Goal: Task Accomplishment & Management: Use online tool/utility

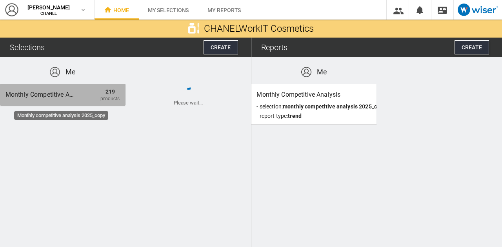
click at [71, 92] on div "Monthly competitive analysis 2025_copy" at bounding box center [40, 95] width 71 height 14
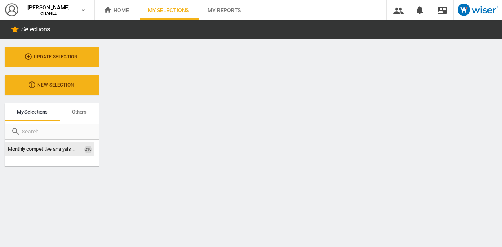
click at [71, 147] on span "Monthly competitive analysis 2025_copy" at bounding box center [52, 149] width 88 height 6
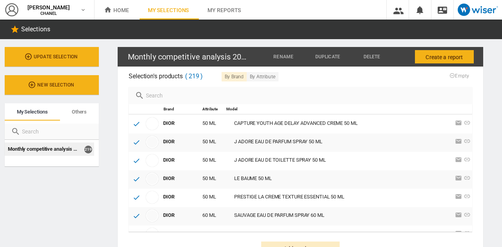
scroll to position [30, 0]
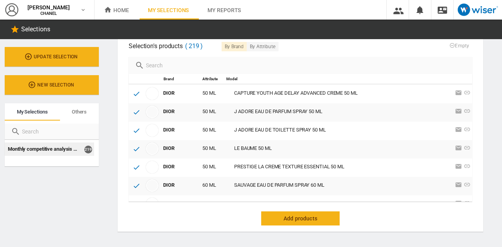
click at [319, 219] on span "Add products" at bounding box center [300, 219] width 46 height 14
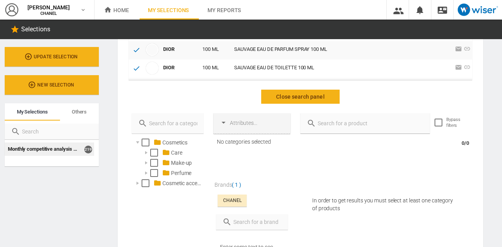
scroll to position [153, 0]
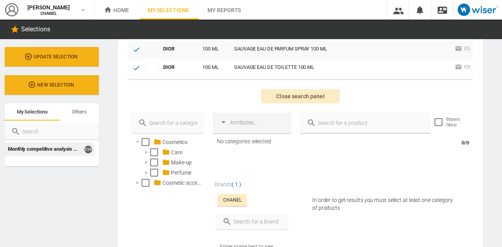
click at [335, 121] on input "text" at bounding box center [369, 123] width 107 height 11
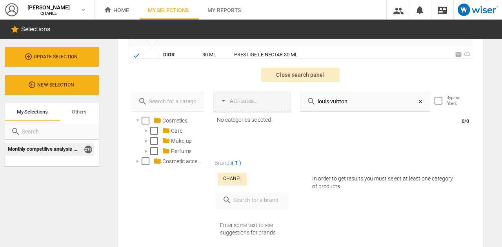
scroll to position [174, 0]
click at [309, 100] on md-icon at bounding box center [311, 100] width 9 height 9
click at [309, 101] on md-icon at bounding box center [311, 100] width 9 height 9
drag, startPoint x: 359, startPoint y: 104, endPoint x: 289, endPoint y: 100, distance: 70.7
click at [289, 100] on div "Cosmetics Care Make-up Perfume Cosmetic accessories" at bounding box center [300, 197] width 353 height 213
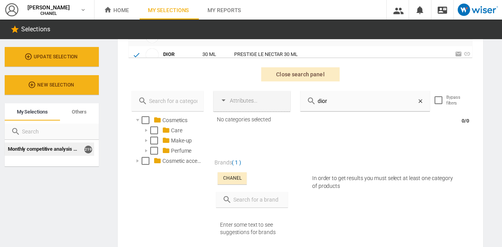
type input "dior"
click at [419, 99] on icon at bounding box center [420, 101] width 6 height 6
click at [143, 141] on div at bounding box center [146, 141] width 8 height 8
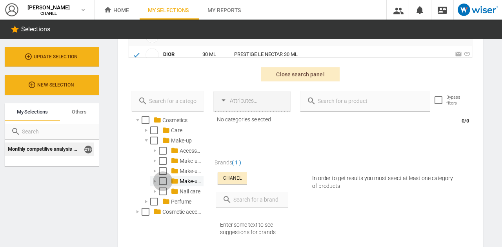
click at [162, 183] on div "Select" at bounding box center [163, 182] width 8 height 8
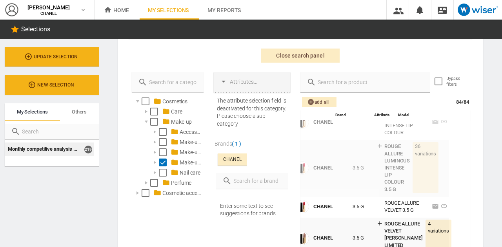
scroll to position [190, 0]
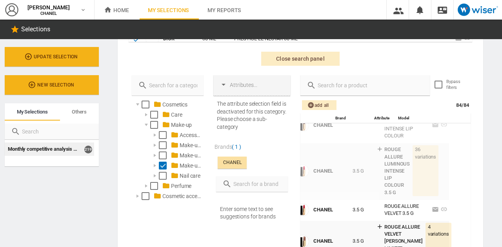
click at [228, 162] on div "CHANEL" at bounding box center [232, 163] width 18 height 7
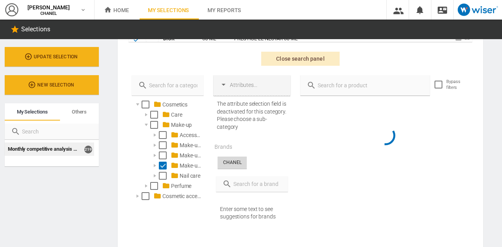
click at [247, 186] on input "text" at bounding box center [257, 184] width 50 height 11
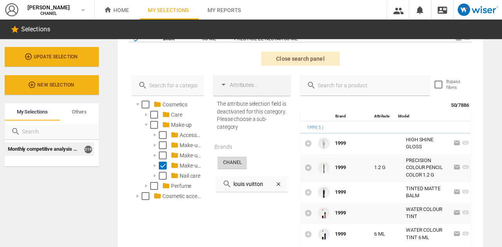
click at [263, 185] on input "louis vuitton" at bounding box center [254, 184] width 44 height 11
type input "louis vuitton"
click at [227, 185] on md-icon at bounding box center [226, 184] width 9 height 9
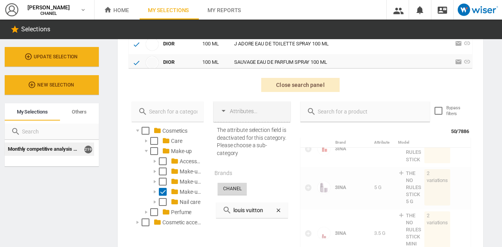
scroll to position [163, 0]
click at [388, 149] on div "Loading additional products... Brand Attribute Model 1999 ( 5 ) 1999 HIGH SHINE…" at bounding box center [385, 235] width 170 height 195
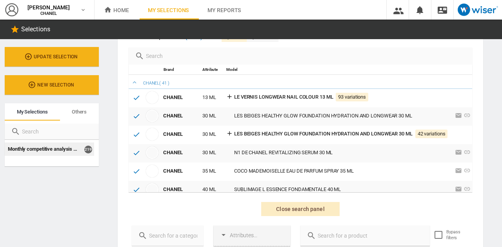
scroll to position [0, 0]
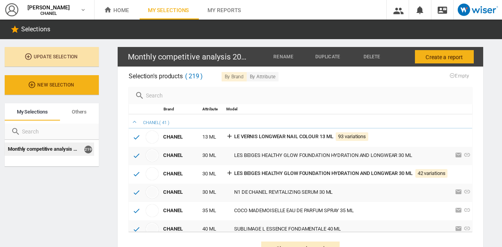
drag, startPoint x: 76, startPoint y: 68, endPoint x: 72, endPoint y: 58, distance: 11.1
click at [72, 58] on div "Update Selection New selection My selections Others My selections Others Monthl…" at bounding box center [52, 107] width 94 height 120
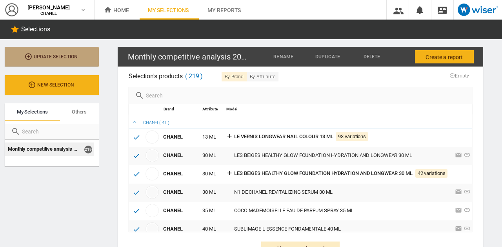
click at [72, 58] on span "Update Selection" at bounding box center [52, 56] width 64 height 5
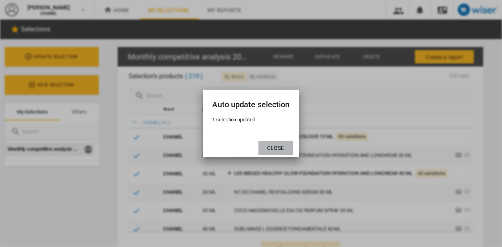
click at [281, 144] on button "Close" at bounding box center [275, 148] width 35 height 14
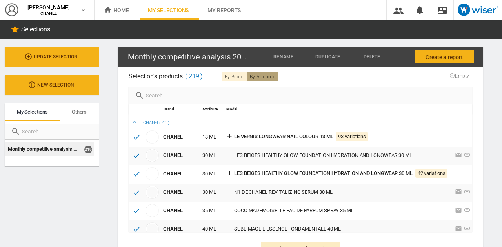
click at [267, 79] on button "By Attribute" at bounding box center [262, 76] width 31 height 9
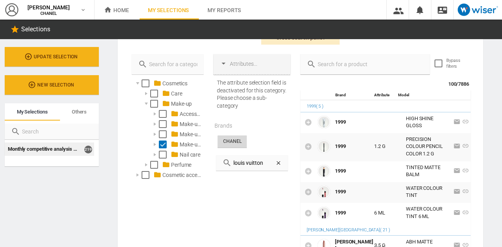
scroll to position [211, 0]
click at [321, 66] on input "text" at bounding box center [369, 64] width 107 height 11
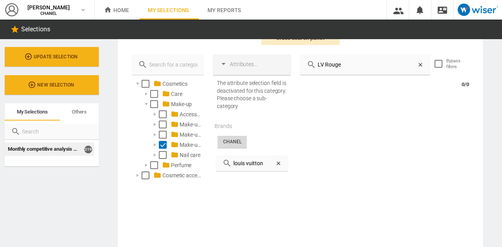
click at [321, 66] on input "LV Rouge" at bounding box center [366, 64] width 101 height 11
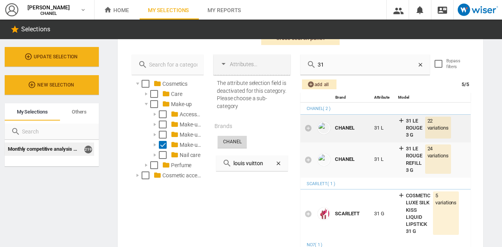
type input "31"
click at [308, 132] on div at bounding box center [308, 128] width 13 height 12
click at [307, 127] on icon at bounding box center [308, 128] width 8 height 8
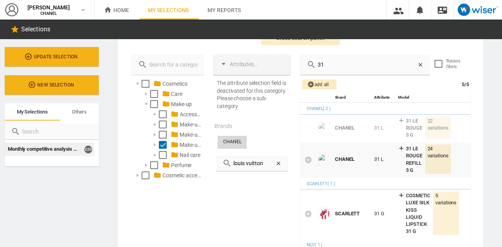
click at [258, 202] on div at bounding box center [252, 221] width 72 height 92
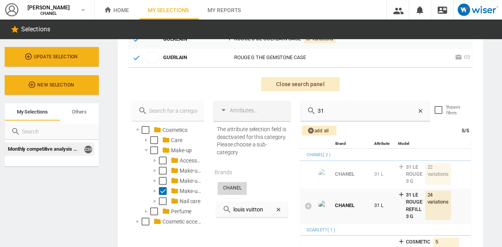
scroll to position [171, 0]
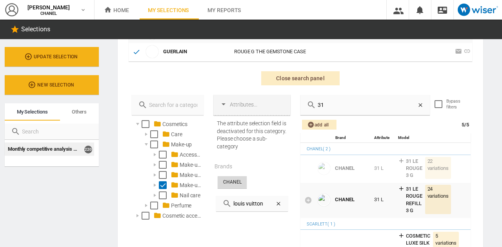
click at [275, 202] on icon at bounding box center [278, 204] width 6 height 6
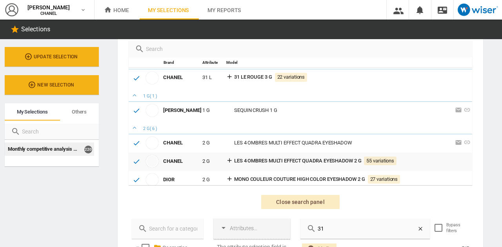
scroll to position [3431, 0]
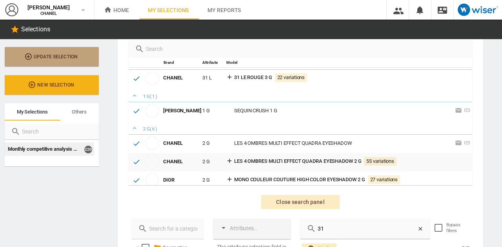
click at [67, 58] on span "Update Selection" at bounding box center [52, 56] width 64 height 5
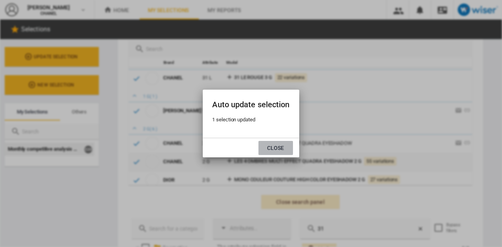
click at [268, 143] on button "Close" at bounding box center [275, 148] width 35 height 14
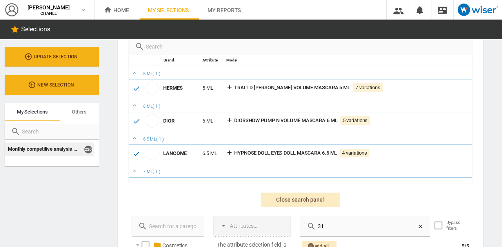
scroll to position [0, 0]
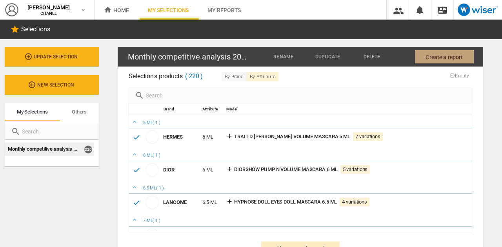
click at [417, 60] on button "Create a report" at bounding box center [444, 56] width 59 height 13
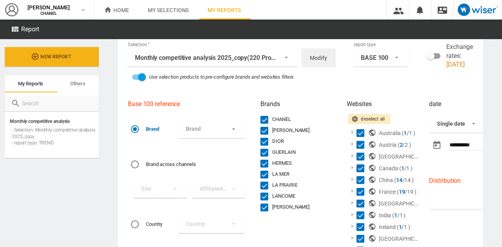
scroll to position [31, 0]
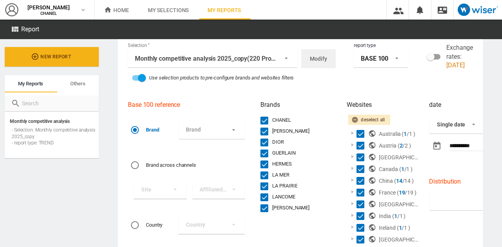
click at [372, 60] on div "BASE 100" at bounding box center [374, 58] width 27 height 7
click at [434, 91] on md-backdrop at bounding box center [251, 123] width 502 height 247
